Goal: Transaction & Acquisition: Book appointment/travel/reservation

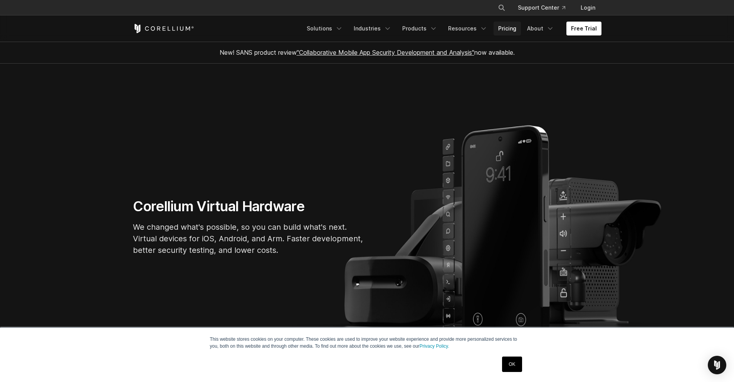
click at [512, 23] on link "Pricing" at bounding box center [506, 29] width 27 height 14
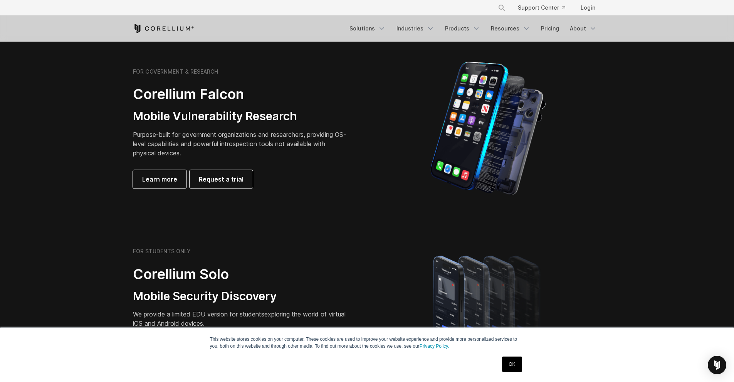
drag, startPoint x: 232, startPoint y: 109, endPoint x: 248, endPoint y: 141, distance: 35.5
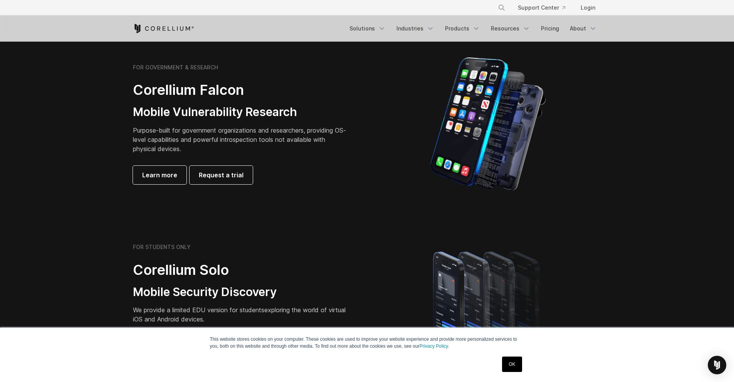
click at [511, 364] on link "OK" at bounding box center [512, 363] width 20 height 15
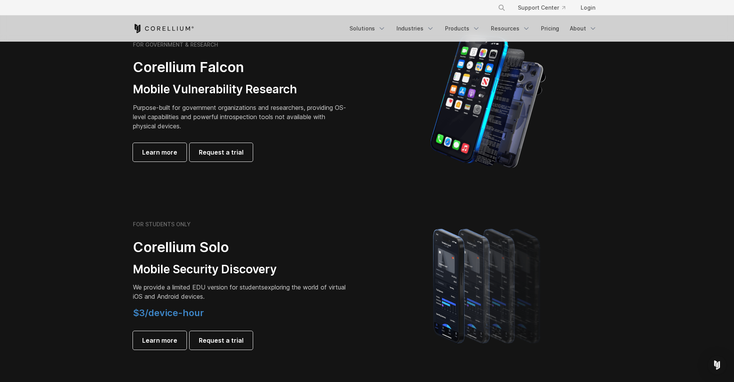
scroll to position [304, 0]
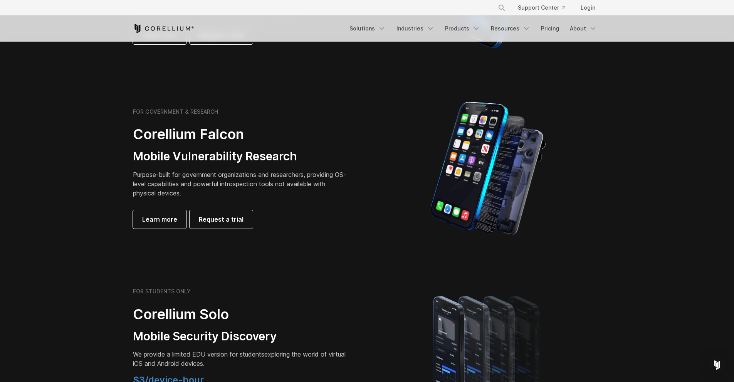
drag, startPoint x: 325, startPoint y: 63, endPoint x: 324, endPoint y: 68, distance: 5.1
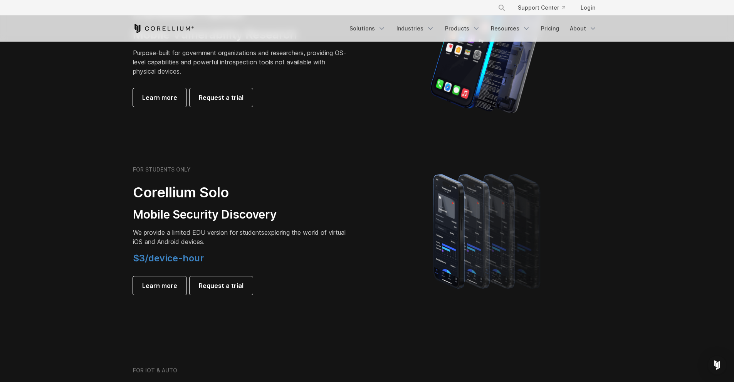
scroll to position [462, 0]
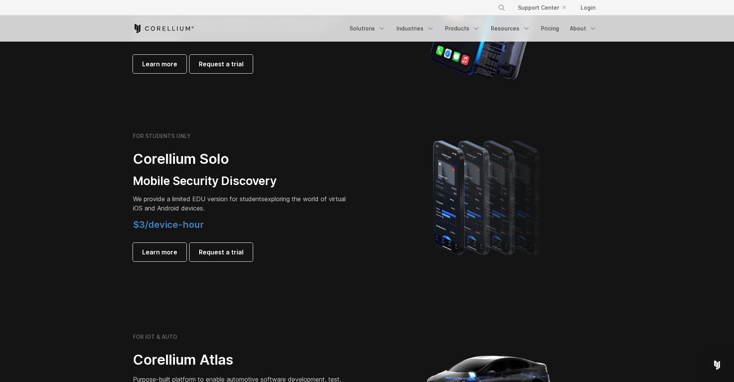
drag, startPoint x: 233, startPoint y: 35, endPoint x: 240, endPoint y: 0, distance: 35.4
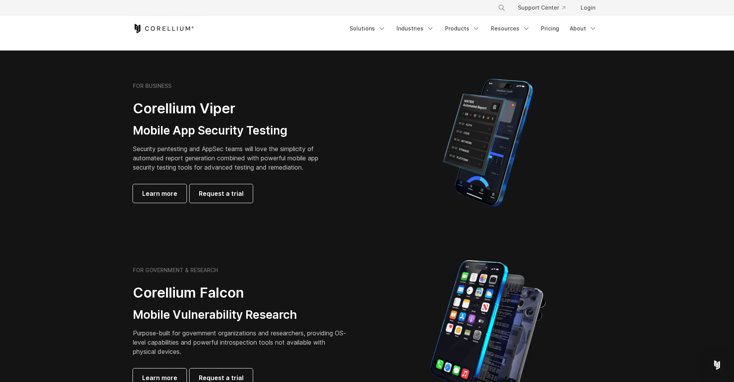
scroll to position [153, 0]
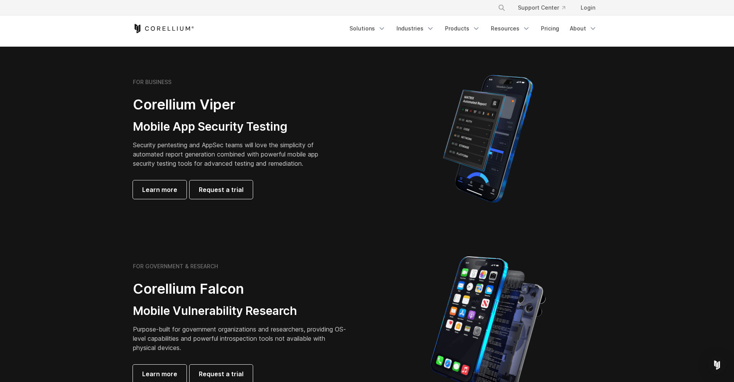
drag, startPoint x: 197, startPoint y: 146, endPoint x: 197, endPoint y: 158, distance: 11.9
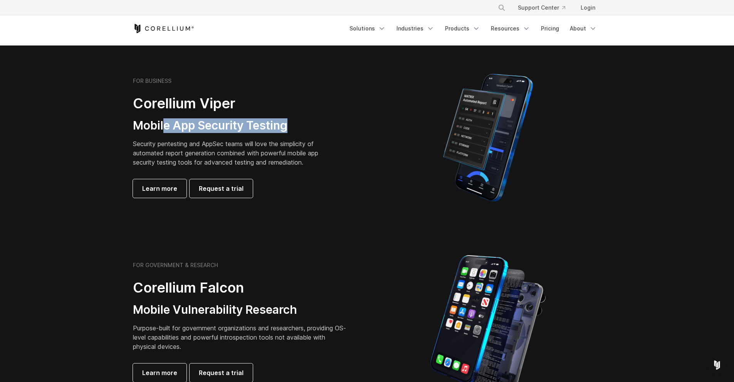
drag, startPoint x: 167, startPoint y: 126, endPoint x: 299, endPoint y: 119, distance: 132.3
click at [299, 119] on h3 "Mobile App Security Testing" at bounding box center [231, 125] width 197 height 15
click at [183, 191] on link "Learn more" at bounding box center [160, 188] width 54 height 18
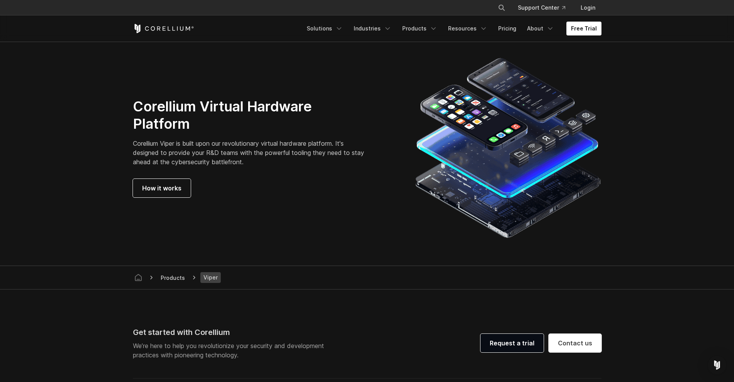
drag, startPoint x: 290, startPoint y: 111, endPoint x: 310, endPoint y: 178, distance: 70.5
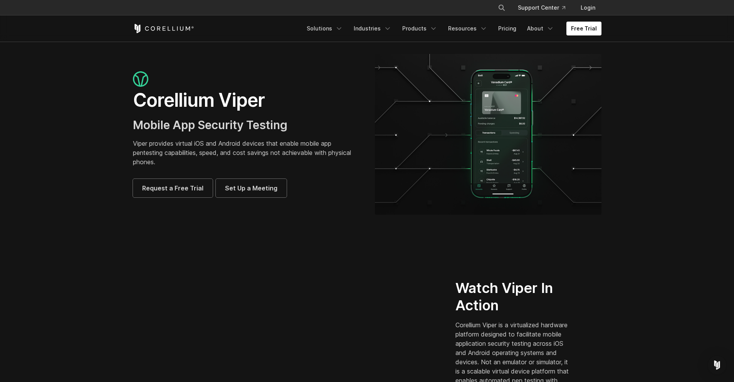
drag, startPoint x: 227, startPoint y: 157, endPoint x: 257, endPoint y: 27, distance: 133.6
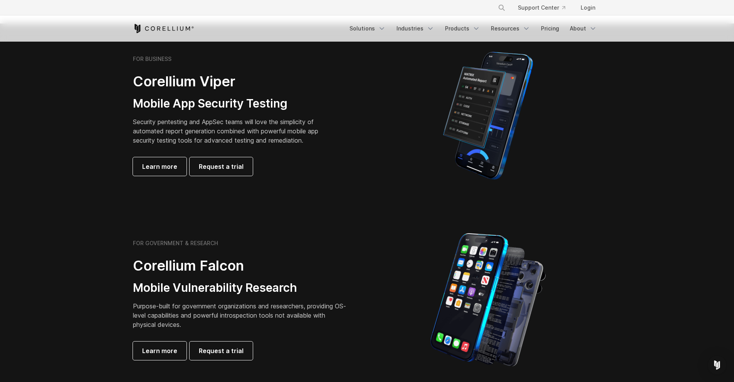
drag, startPoint x: 378, startPoint y: 143, endPoint x: 383, endPoint y: 167, distance: 24.8
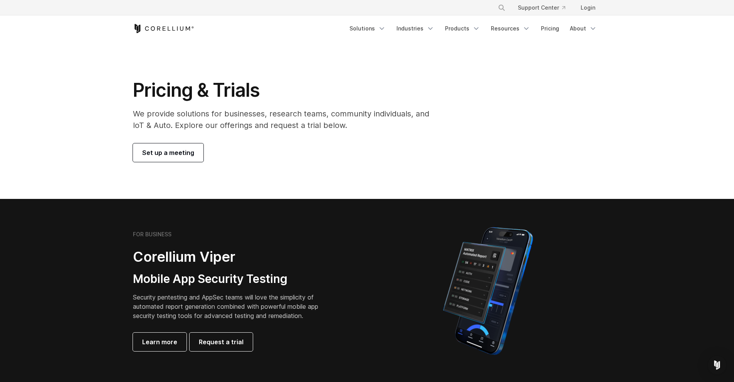
drag, startPoint x: 344, startPoint y: 202, endPoint x: 363, endPoint y: 0, distance: 202.4
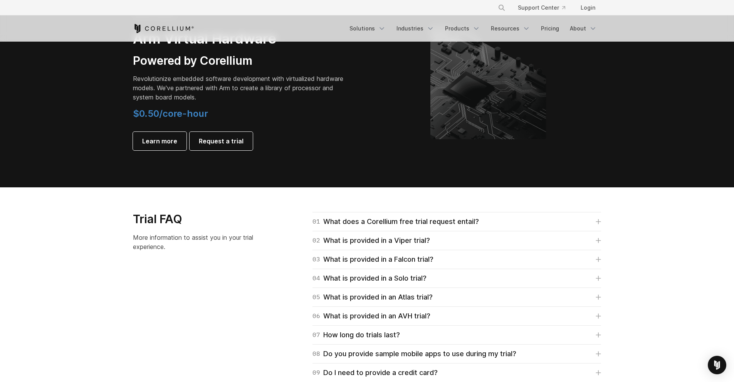
scroll to position [1308, 0]
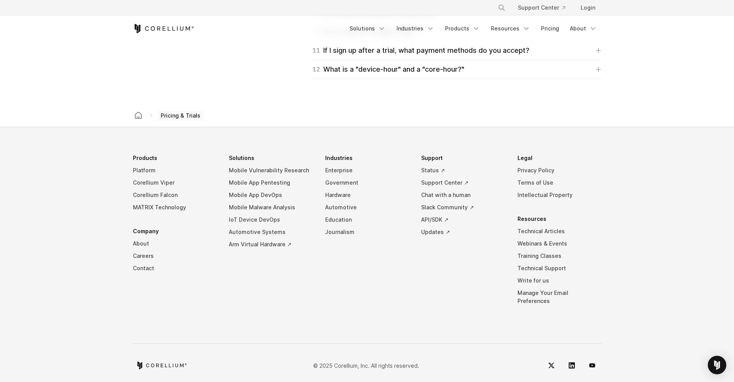
drag, startPoint x: 369, startPoint y: 99, endPoint x: 378, endPoint y: 283, distance: 183.9
drag, startPoint x: 446, startPoint y: 195, endPoint x: 374, endPoint y: -34, distance: 239.4
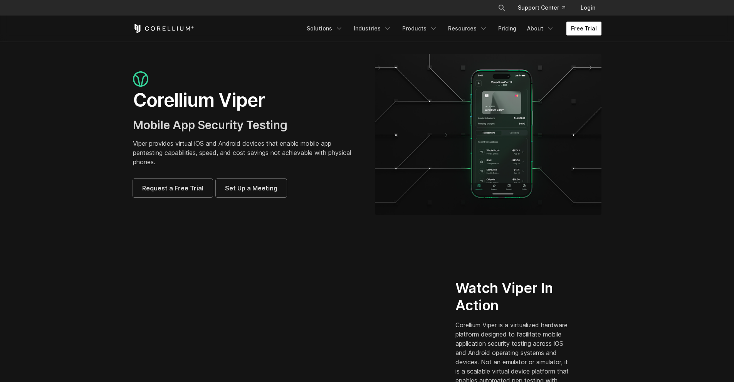
click at [586, 29] on link "Free Trial" at bounding box center [583, 29] width 35 height 14
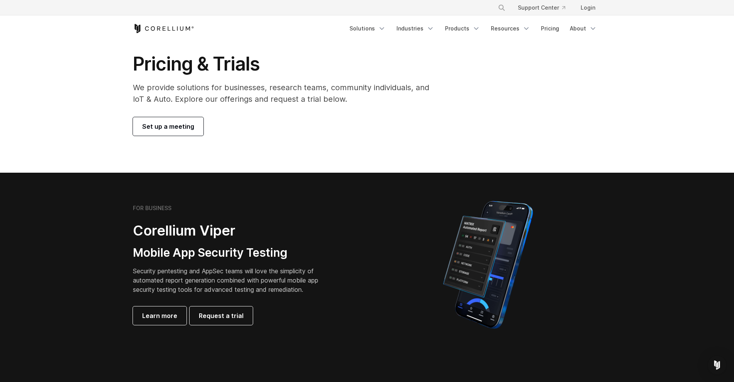
drag, startPoint x: 267, startPoint y: 104, endPoint x: 267, endPoint y: 123, distance: 19.6
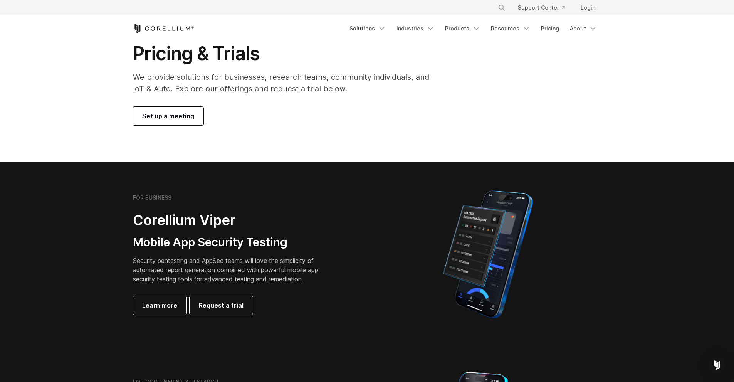
click at [186, 116] on span "Set up a meeting" at bounding box center [168, 115] width 52 height 9
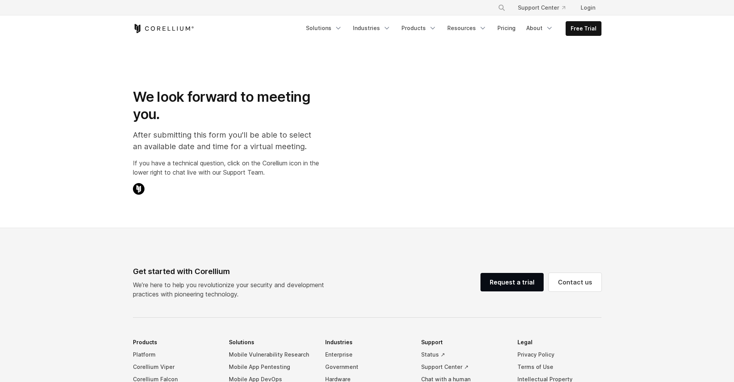
select select "**"
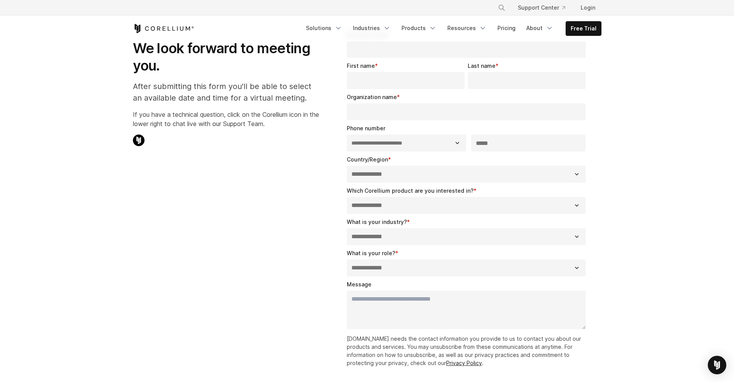
drag, startPoint x: 290, startPoint y: 144, endPoint x: 289, endPoint y: 171, distance: 26.2
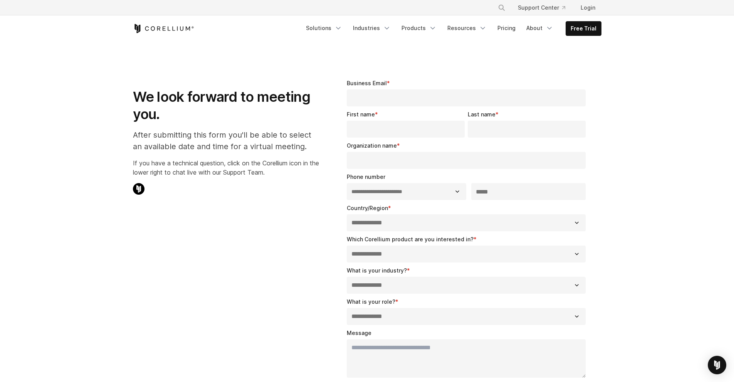
drag, startPoint x: 317, startPoint y: 215, endPoint x: 321, endPoint y: 65, distance: 149.9
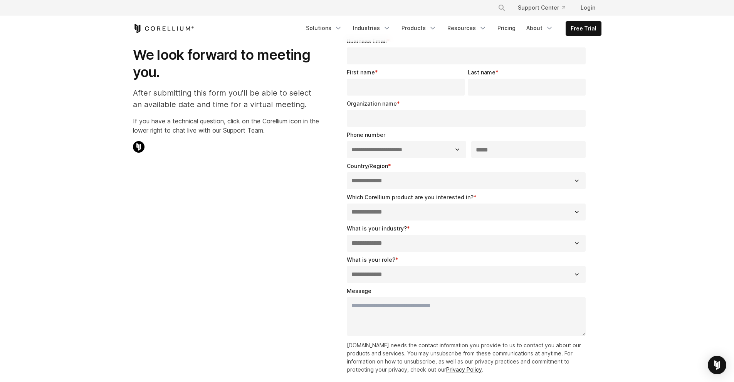
scroll to position [451, 0]
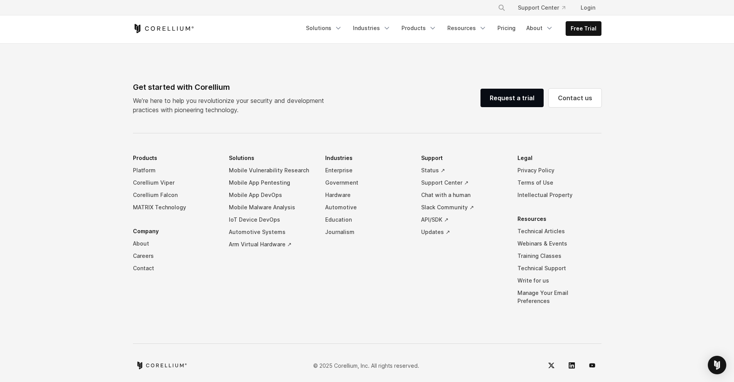
drag, startPoint x: 303, startPoint y: 130, endPoint x: 297, endPoint y: 213, distance: 83.0
drag, startPoint x: 300, startPoint y: 173, endPoint x: 325, endPoint y: -34, distance: 208.4
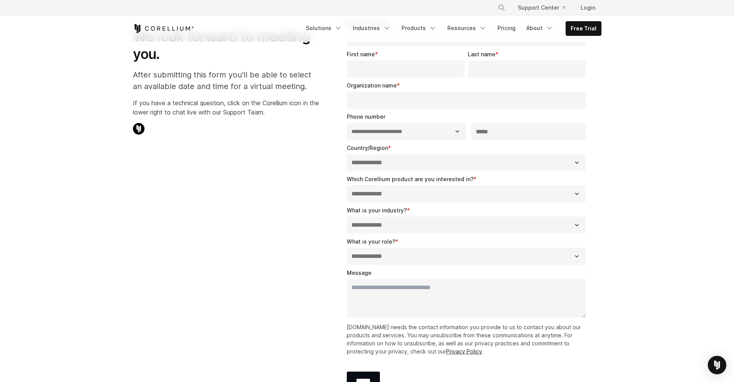
scroll to position [0, 0]
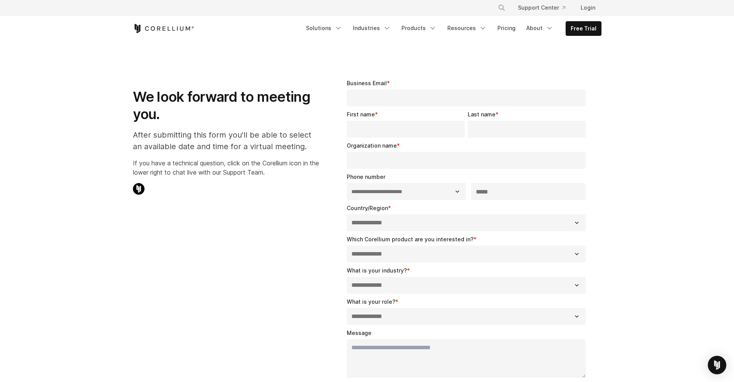
drag, startPoint x: 325, startPoint y: 160, endPoint x: 316, endPoint y: 72, distance: 89.1
